Goal: Transaction & Acquisition: Book appointment/travel/reservation

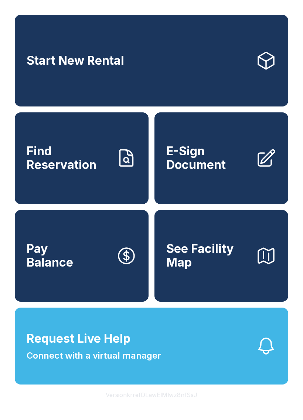
click at [63, 52] on link "Start New Rental" at bounding box center [152, 61] width 274 height 92
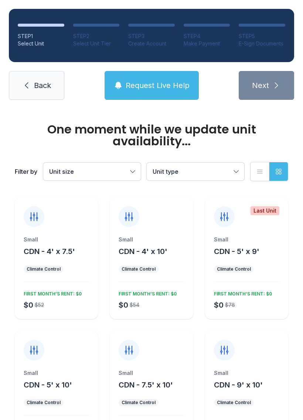
click at [37, 85] on span "Back" at bounding box center [42, 85] width 17 height 10
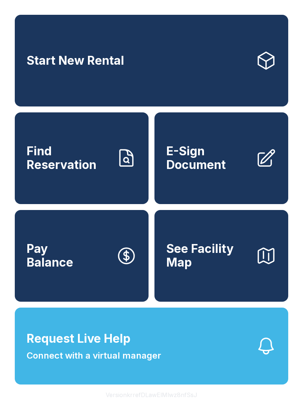
click at [172, 60] on link "Start New Rental" at bounding box center [152, 61] width 274 height 92
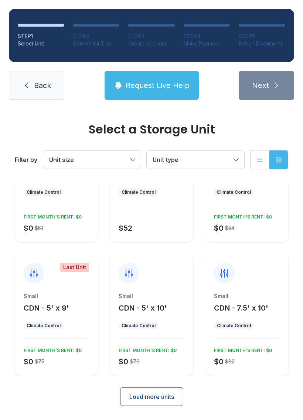
scroll to position [64, 0]
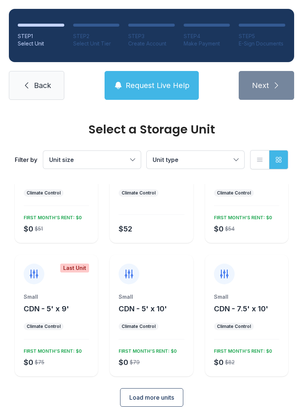
click at [41, 88] on span "Back" at bounding box center [42, 85] width 17 height 10
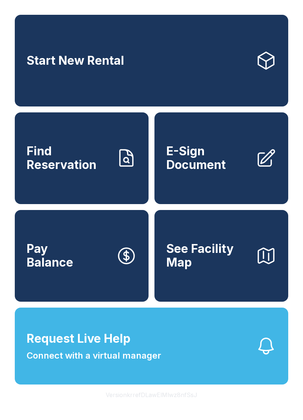
click at [173, 356] on button "Request Live Help Connect with a virtual manager" at bounding box center [152, 346] width 274 height 77
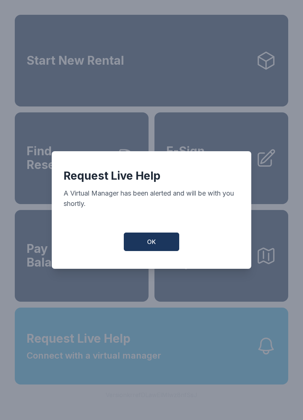
click at [158, 239] on button "OK" at bounding box center [151, 242] width 55 height 18
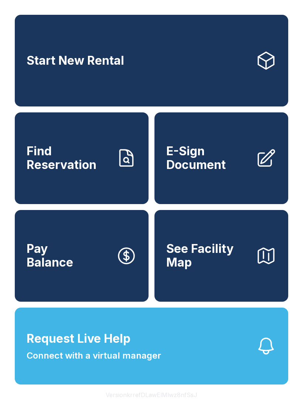
click at [73, 38] on link "Start New Rental" at bounding box center [152, 61] width 274 height 92
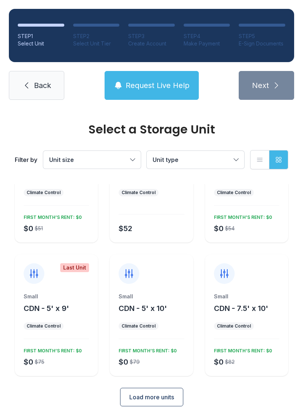
scroll to position [64, 0]
click at [147, 320] on div "Small CDN - 5' x 10' Climate Control $0 $79 FIRST MONTH’S RENT: $0" at bounding box center [151, 334] width 83 height 83
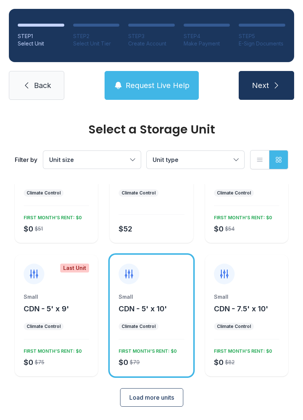
click at [286, 85] on button "Next" at bounding box center [266, 85] width 55 height 29
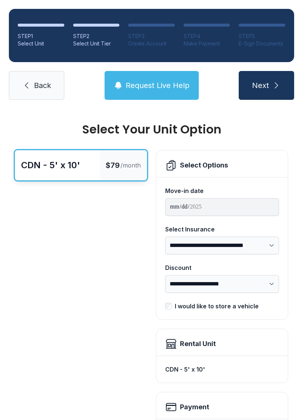
click at [48, 84] on span "Back" at bounding box center [42, 85] width 17 height 10
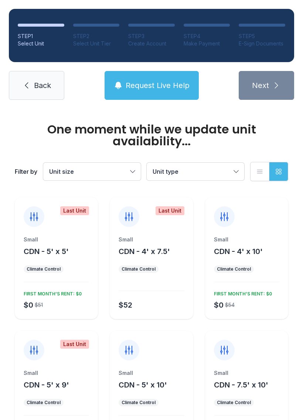
click at [35, 89] on span "Back" at bounding box center [42, 85] width 17 height 10
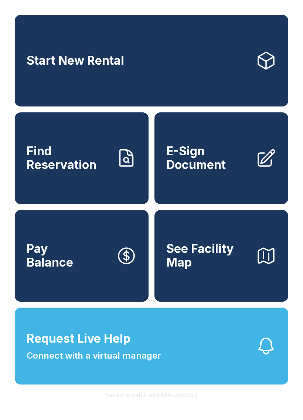
click at [211, 263] on span "See Facility Map" at bounding box center [208, 255] width 84 height 27
click at [44, 269] on span "Pay Balance" at bounding box center [50, 255] width 47 height 27
